Goal: Task Accomplishment & Management: Use online tool/utility

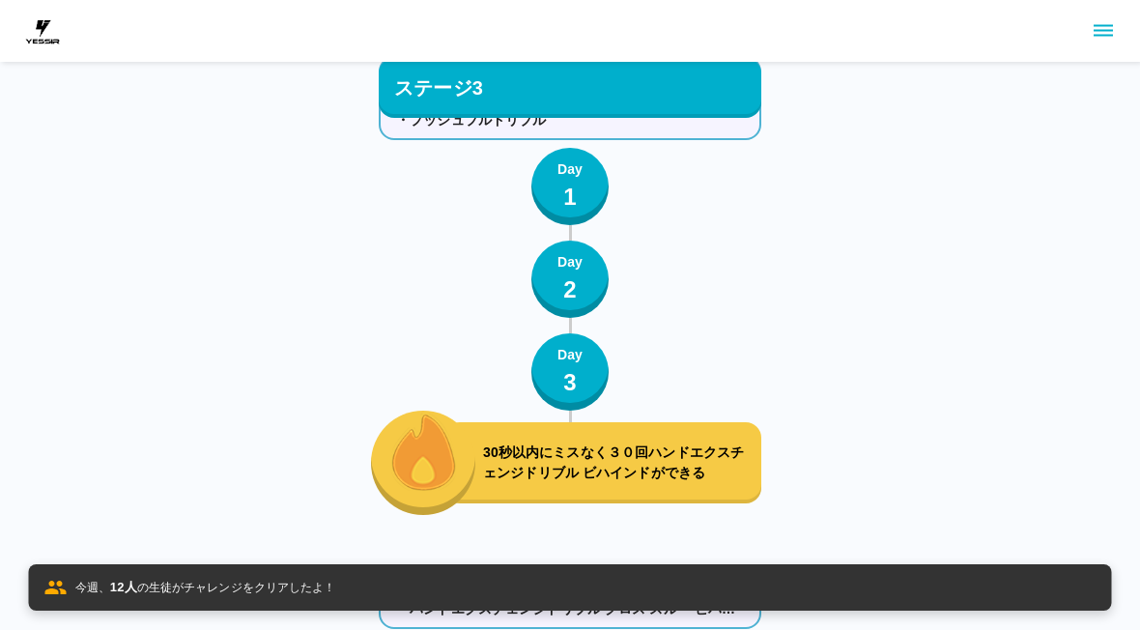
scroll to position [11366, 0]
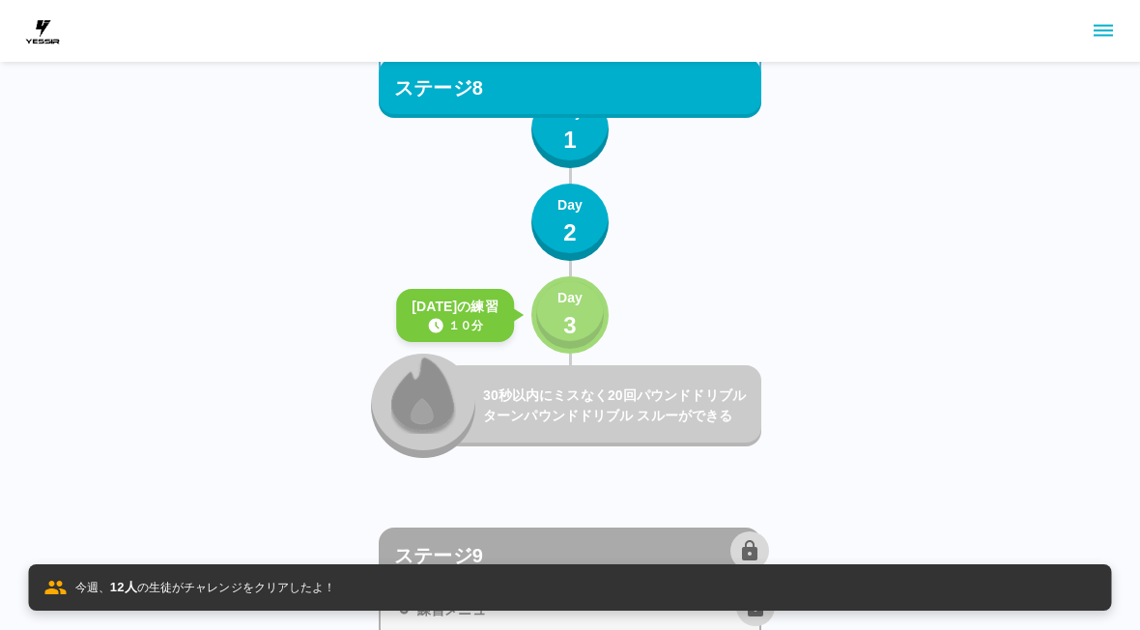
click at [582, 309] on div "Day 3" at bounding box center [570, 315] width 25 height 55
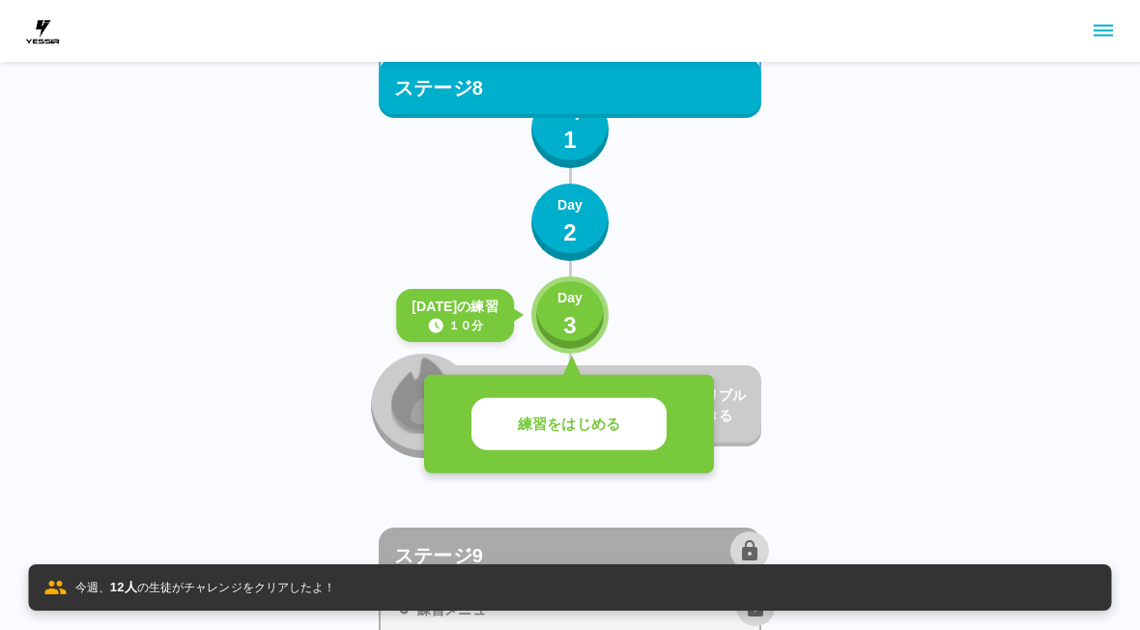
click at [554, 445] on button "練習をはじめる" at bounding box center [569, 424] width 195 height 53
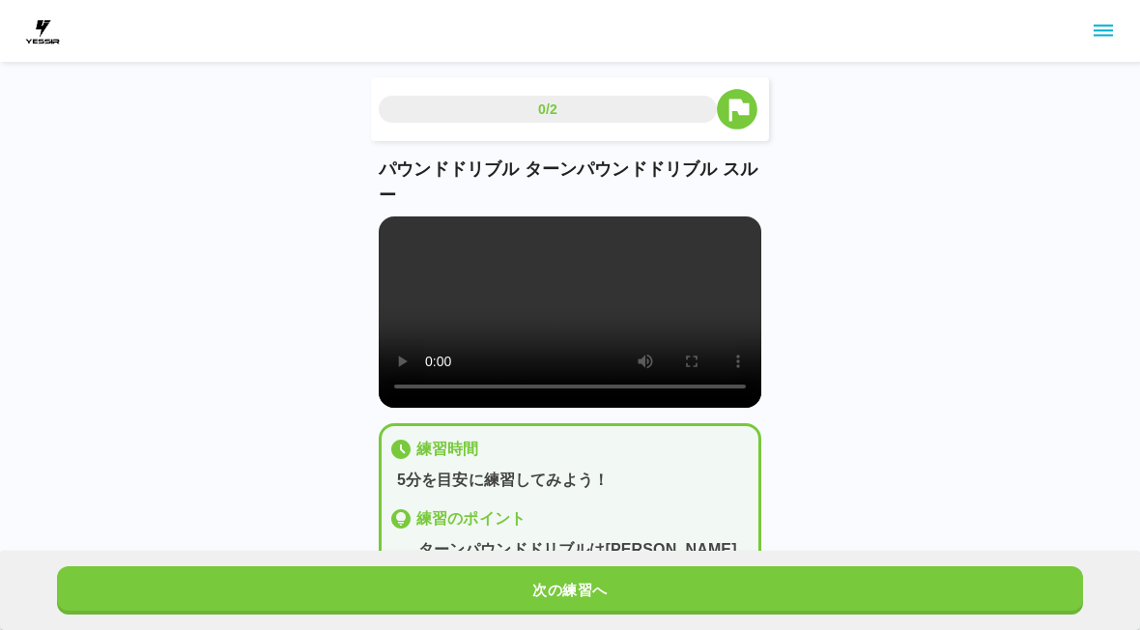
click at [583, 326] on video at bounding box center [570, 311] width 383 height 191
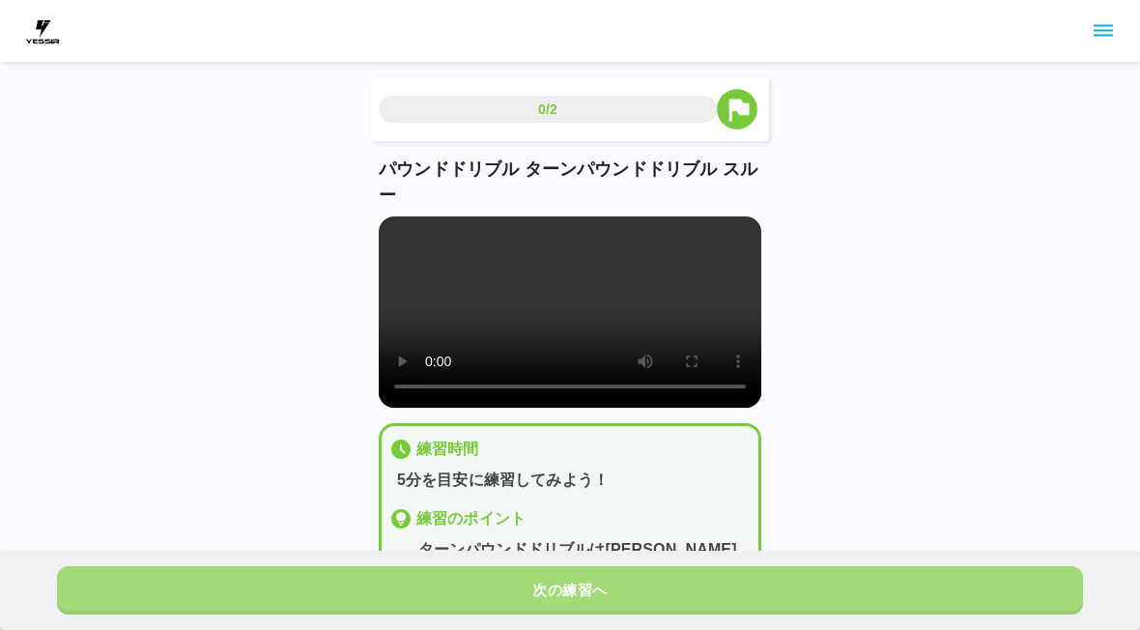
click at [571, 581] on button "次の練習へ" at bounding box center [570, 590] width 1026 height 48
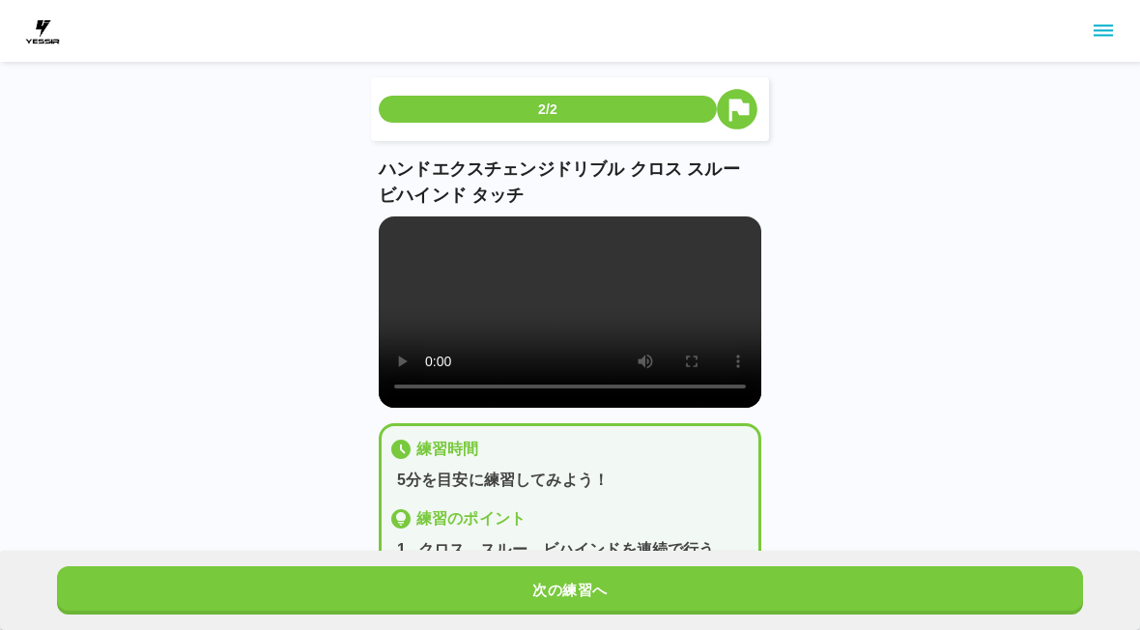
click at [581, 609] on button "次の練習へ" at bounding box center [570, 590] width 1026 height 48
click at [580, 609] on button "次の練習へ" at bounding box center [570, 590] width 1026 height 48
click at [577, 596] on button "次の練習へ" at bounding box center [570, 590] width 1026 height 48
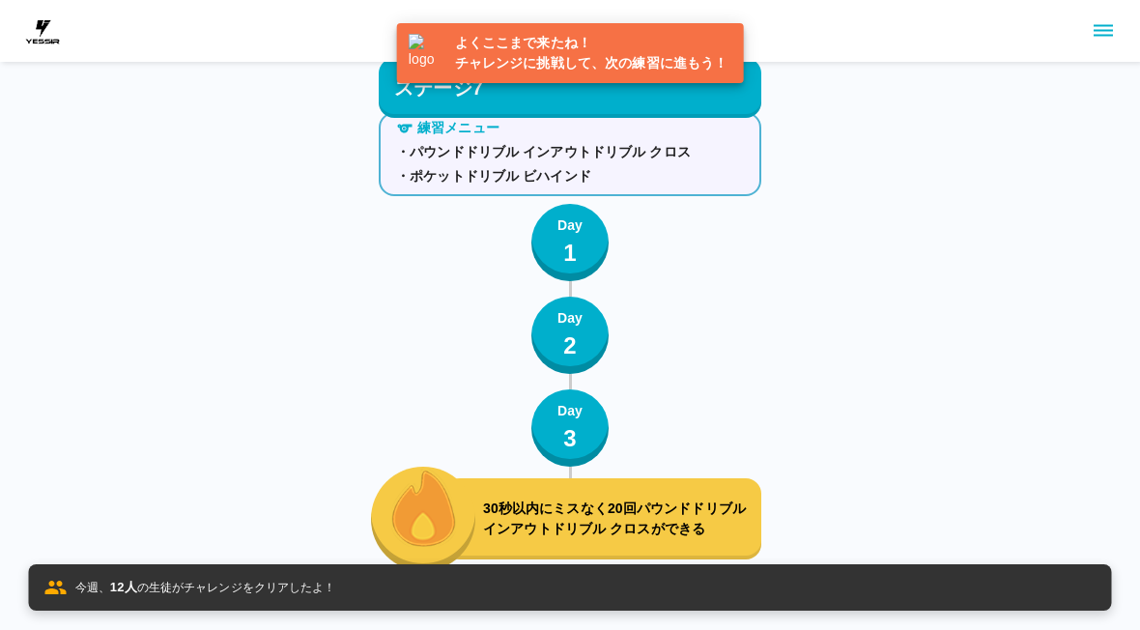
scroll to position [11464, 0]
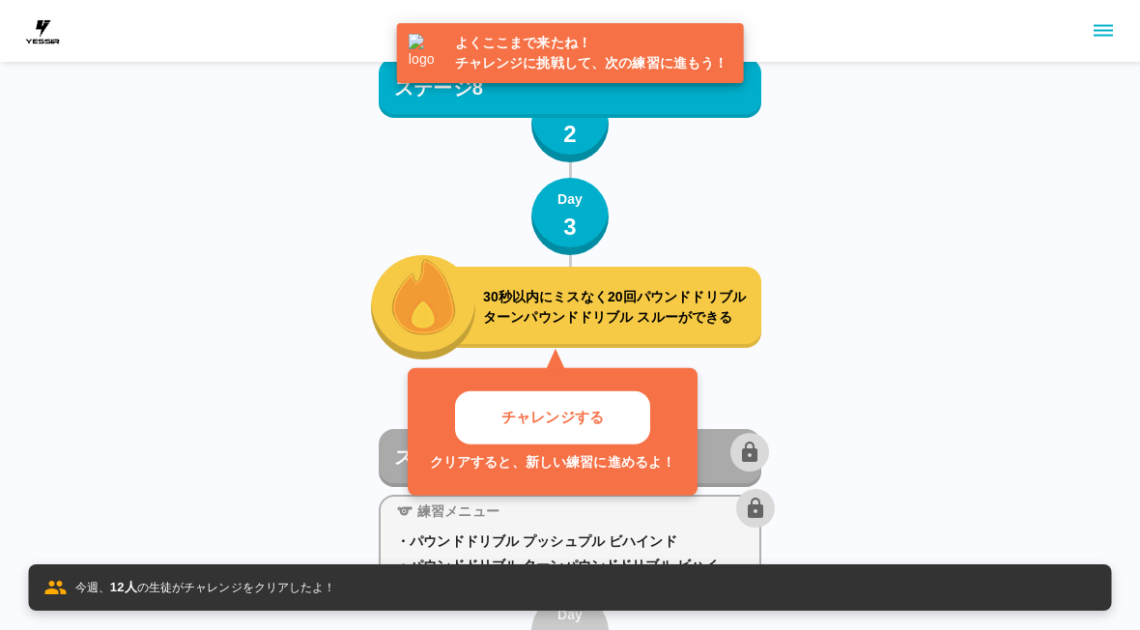
click at [637, 299] on p "30秒以内にミスなく20回パウンドドリブル ターンパウンドドリブル スルーができる" at bounding box center [618, 307] width 271 height 41
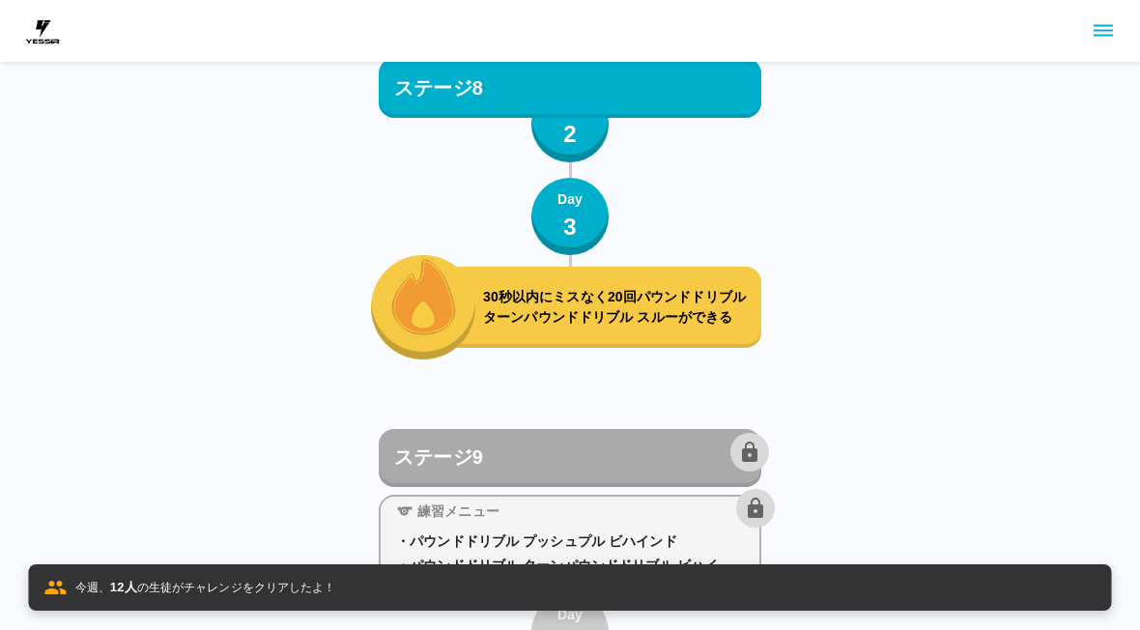
click at [551, 435] on div "ステージ9" at bounding box center [581, 452] width 375 height 39
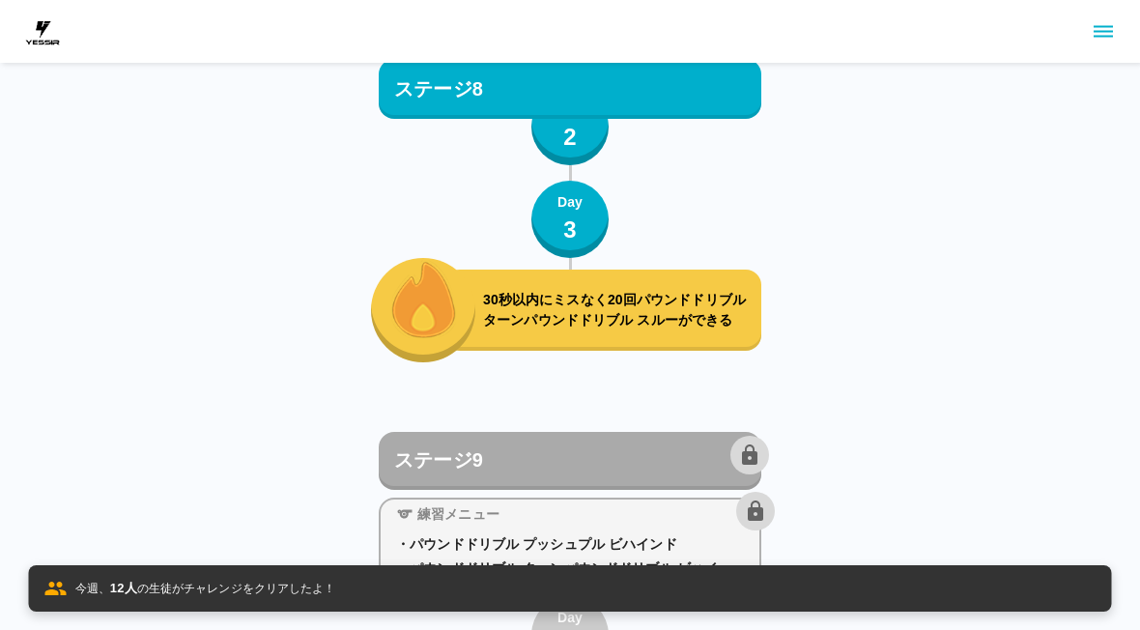
click at [710, 316] on p "30秒以内にミスなく20回パウンドドリブル ターンパウンドドリブル スルーができる" at bounding box center [618, 309] width 271 height 41
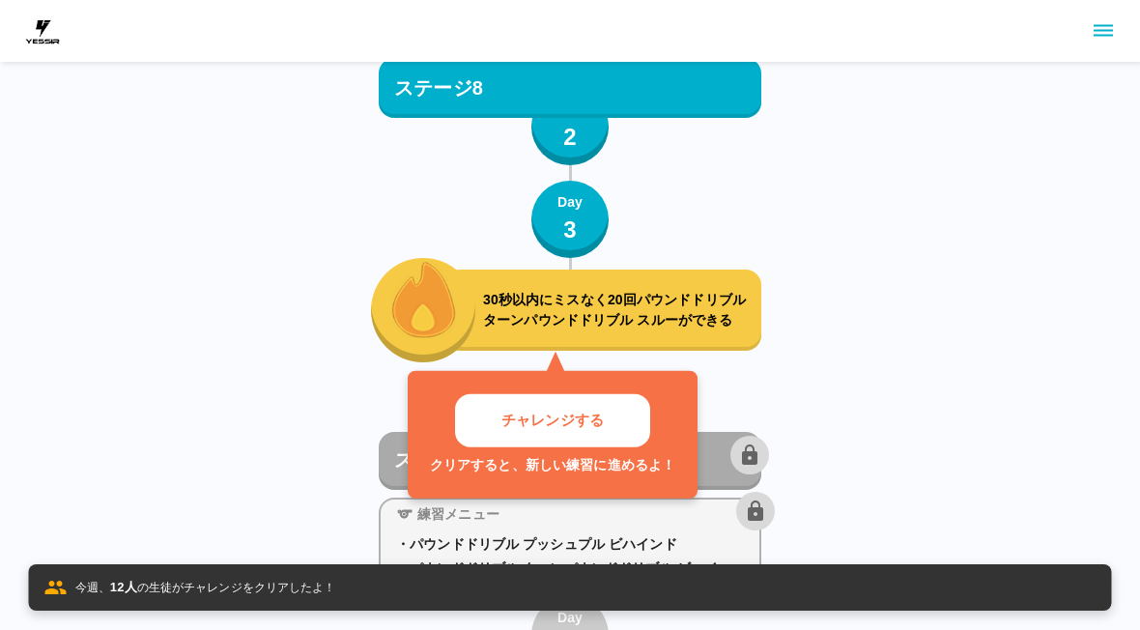
click at [617, 443] on button "チャレンジする" at bounding box center [552, 420] width 195 height 53
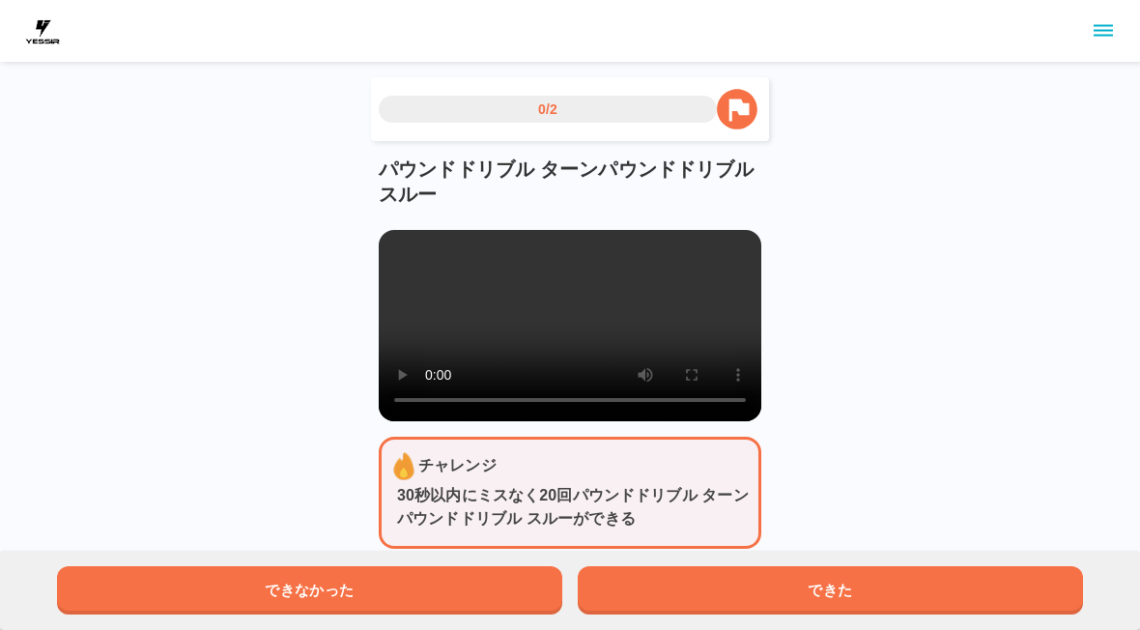
click at [672, 571] on button "できた" at bounding box center [830, 590] width 505 height 48
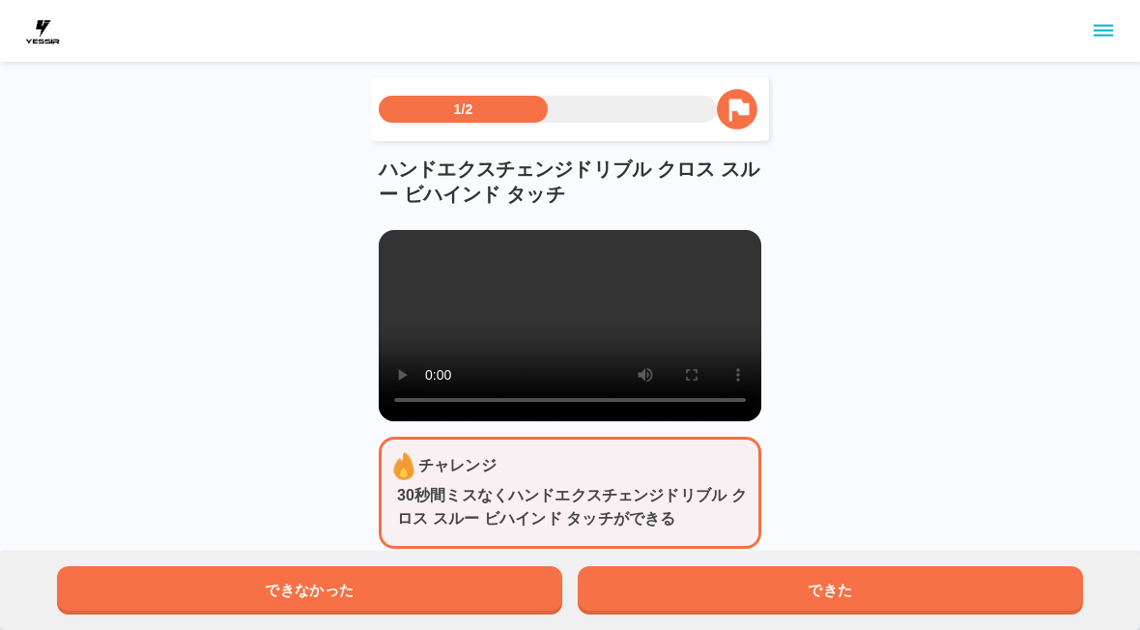
click at [671, 571] on button "できた" at bounding box center [830, 590] width 505 height 48
click at [656, 574] on button "できた" at bounding box center [830, 590] width 505 height 48
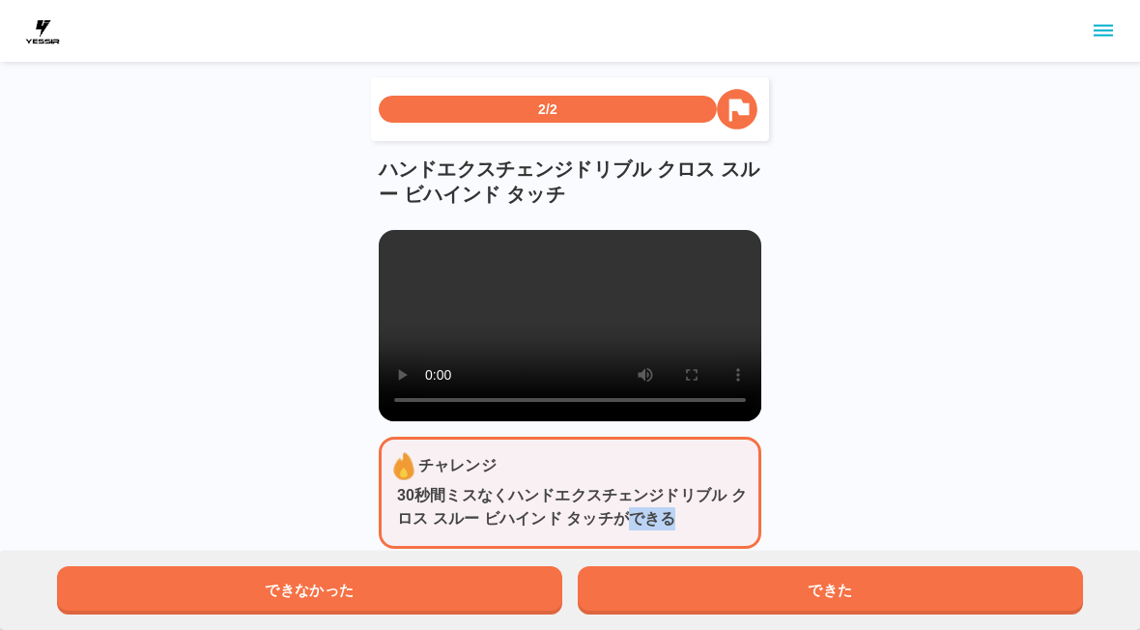
click at [636, 592] on button "できた" at bounding box center [830, 590] width 505 height 48
click at [635, 592] on button "できた" at bounding box center [830, 590] width 505 height 48
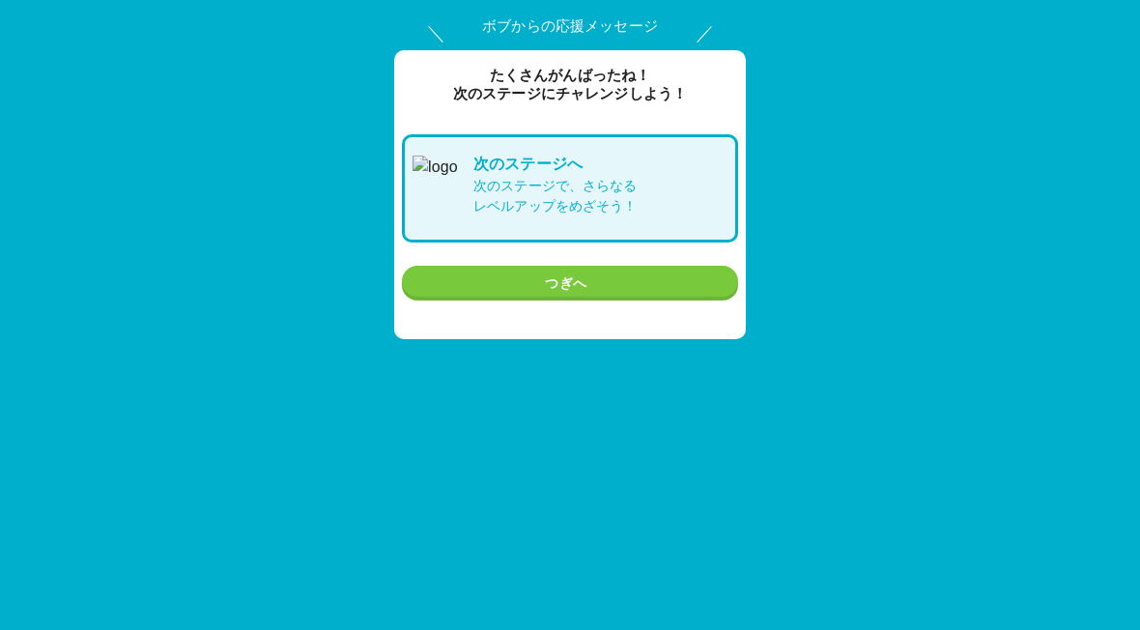
click at [606, 275] on button "つぎへ" at bounding box center [570, 284] width 336 height 36
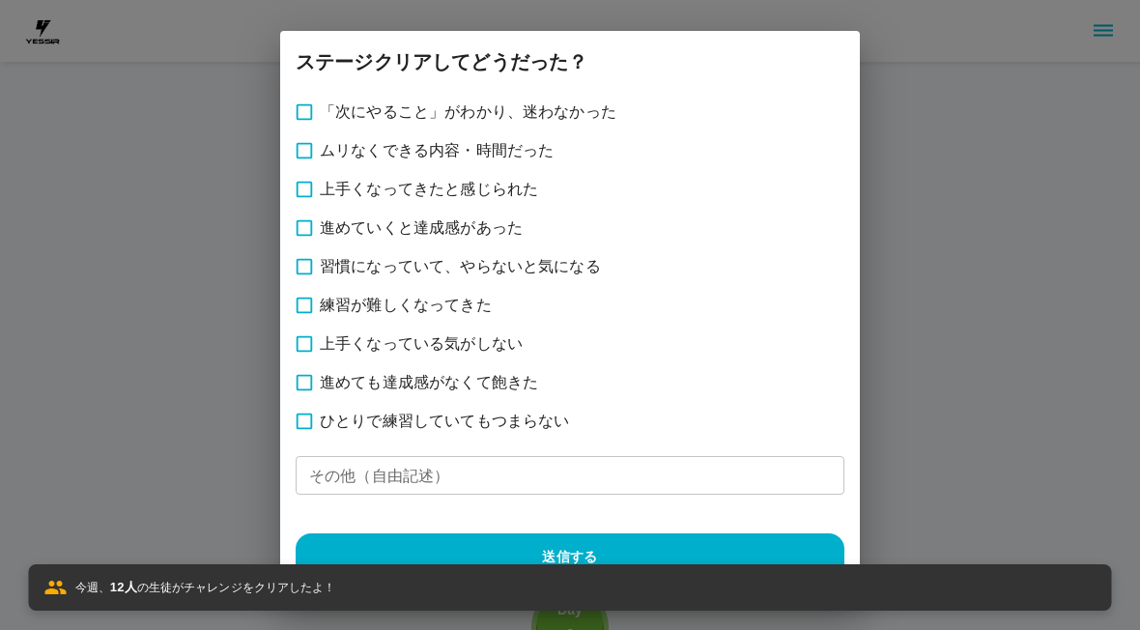
scroll to position [17, 0]
click at [502, 343] on span "上手くなっている気がしない" at bounding box center [421, 343] width 203 height 23
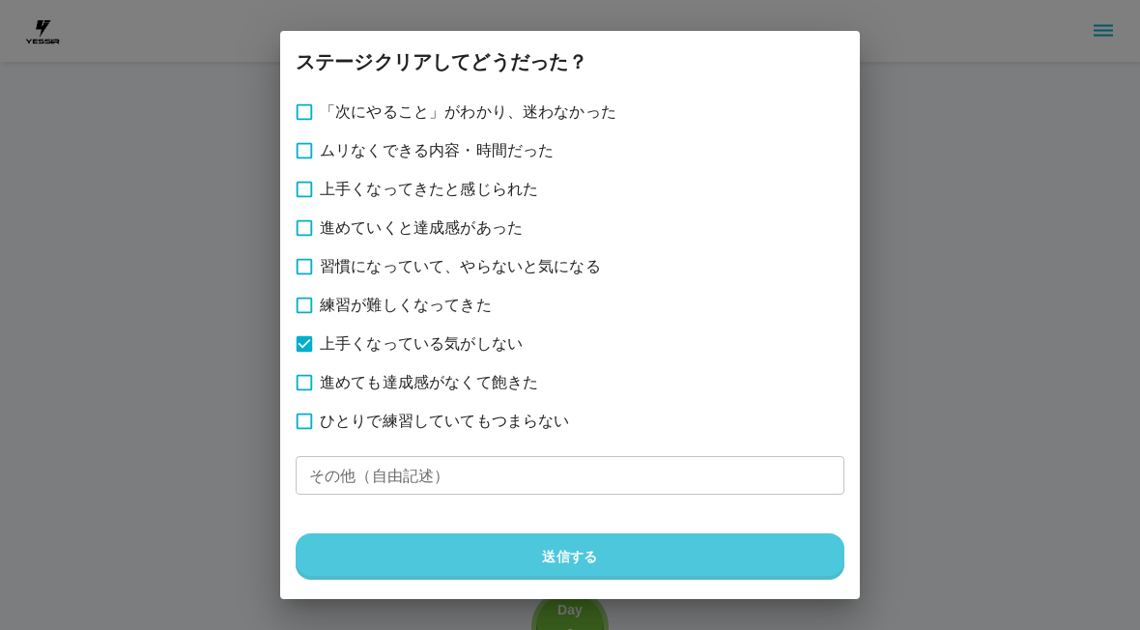
click at [564, 547] on button "送信する" at bounding box center [570, 556] width 549 height 46
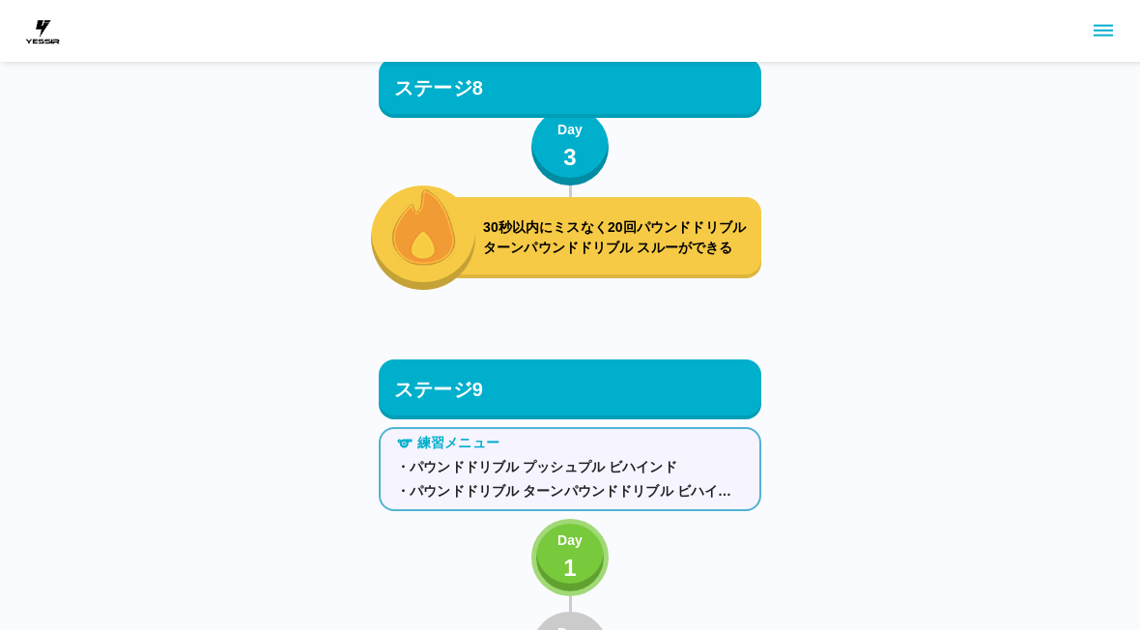
scroll to position [11680, 0]
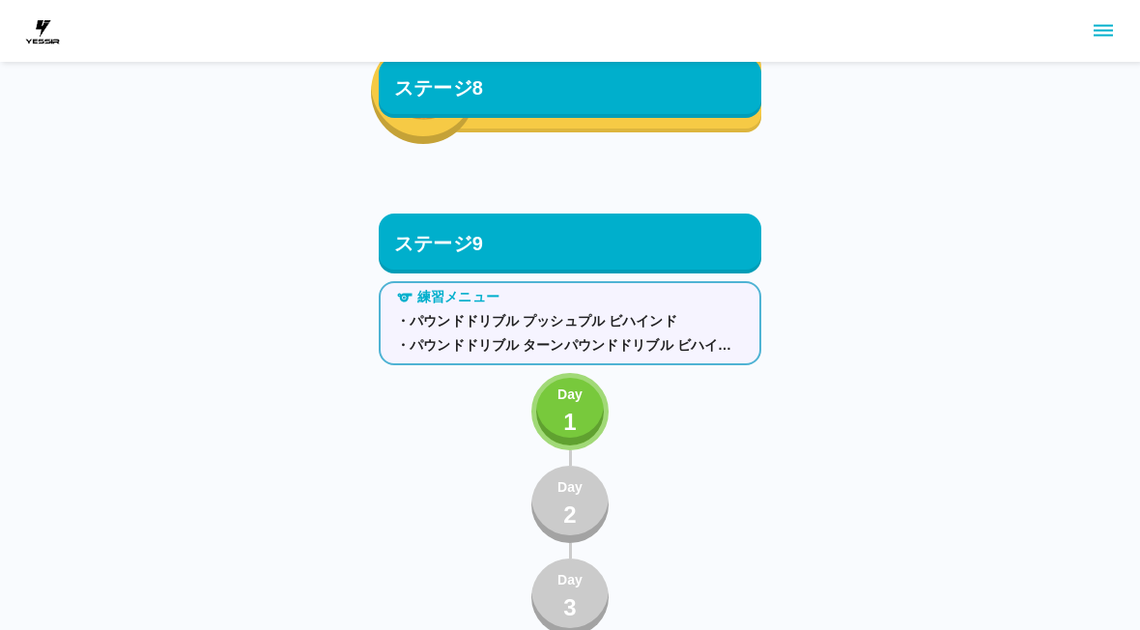
click at [562, 419] on div "Day 1" at bounding box center [570, 412] width 25 height 55
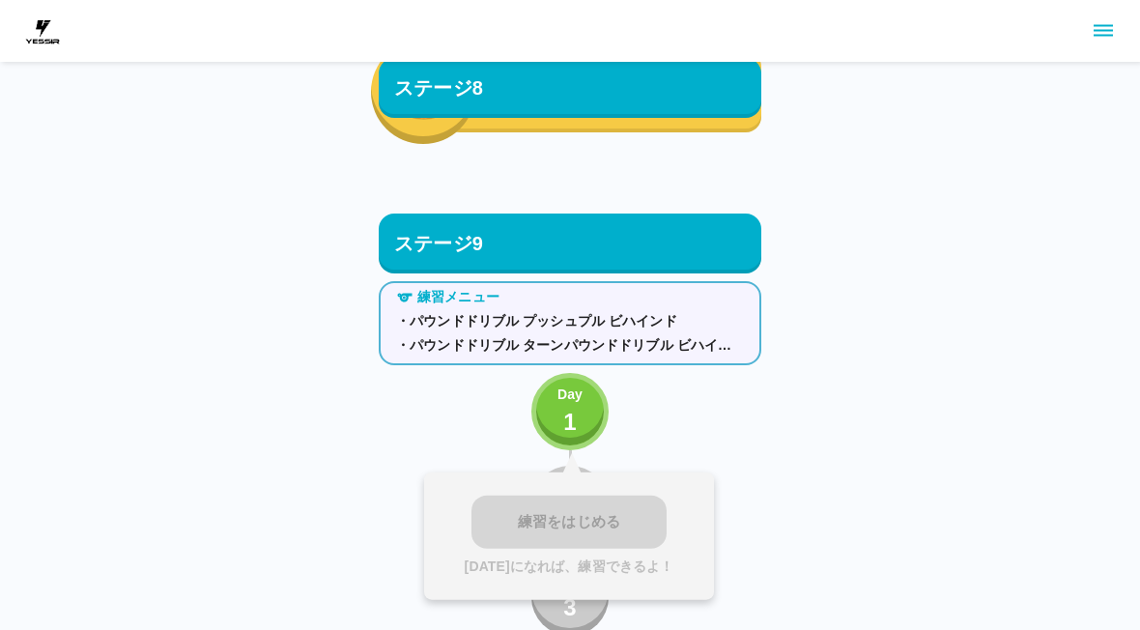
click at [575, 428] on p "1" at bounding box center [570, 422] width 14 height 35
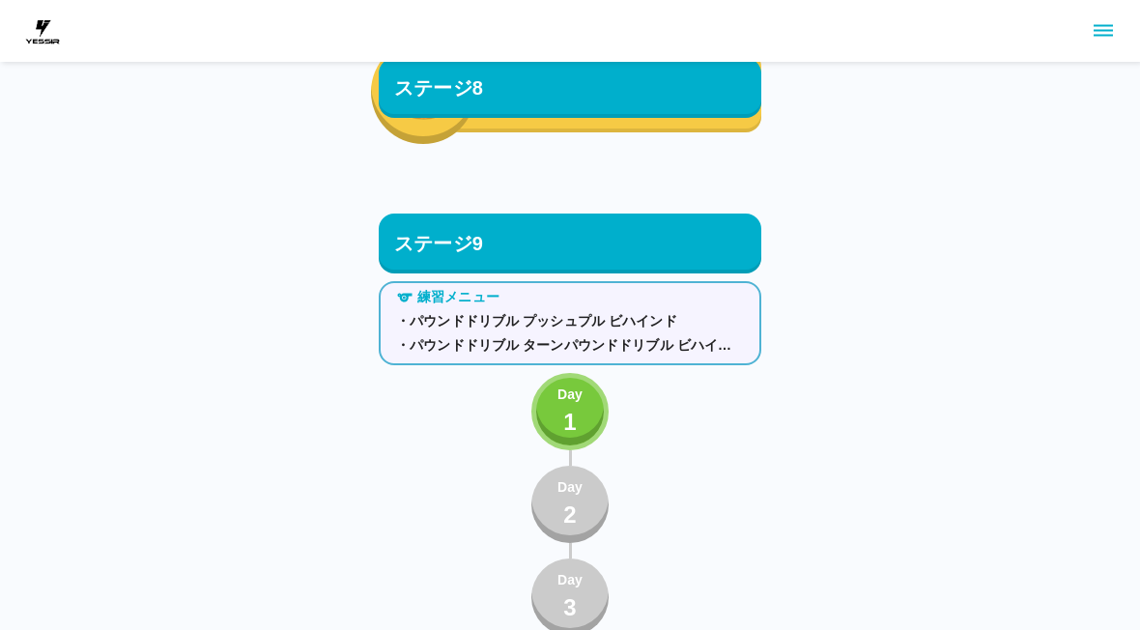
click at [588, 407] on button "Day 1" at bounding box center [569, 411] width 77 height 77
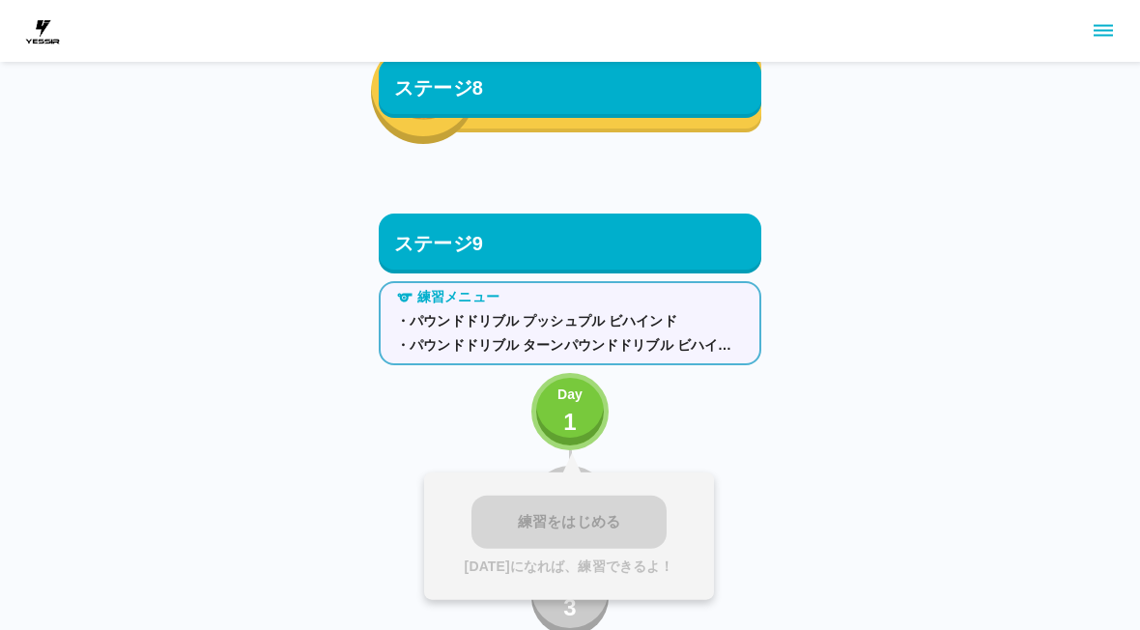
click at [589, 516] on div "練習をはじめる [DATE]になれば、練習できるよ！" at bounding box center [569, 537] width 290 height 128
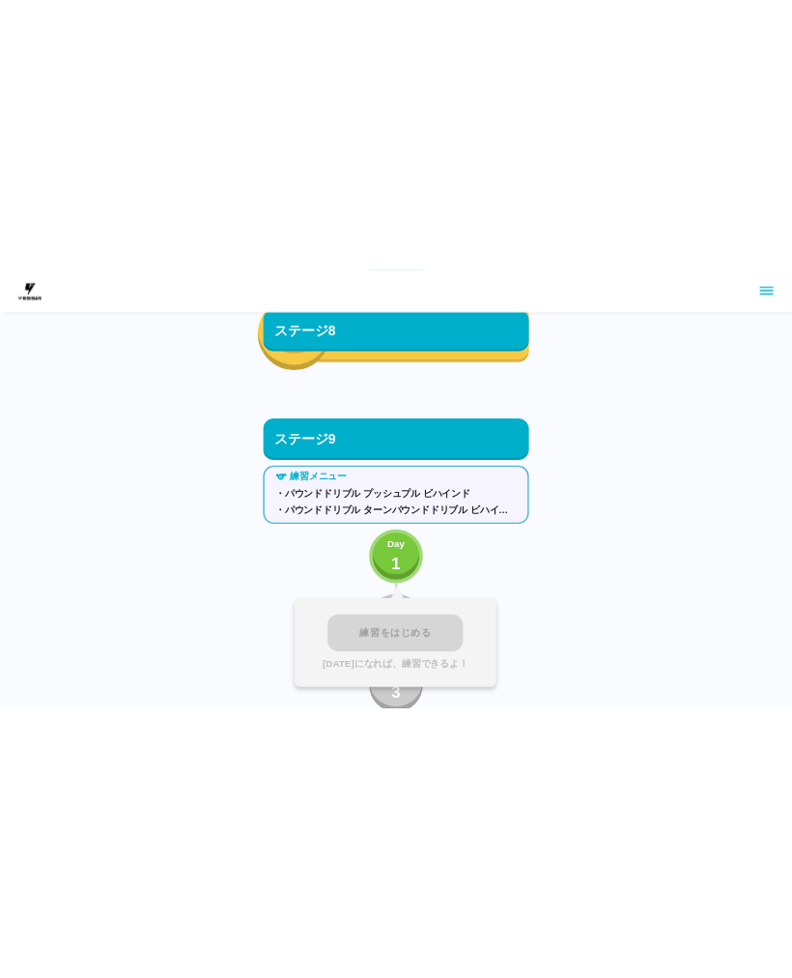
scroll to position [11506, 0]
